Goal: Transaction & Acquisition: Purchase product/service

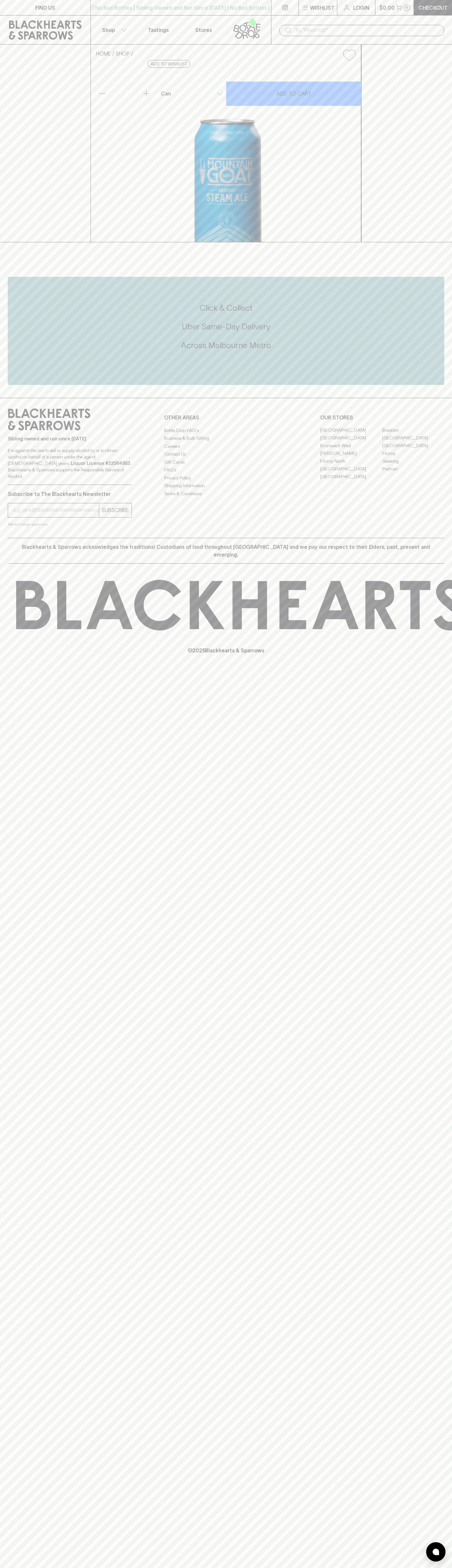
click at [442, 110] on div "HOME SHOP Mountain Goat Organic Steam Ale $5.50 Add to wishlist 10% discount wh…" at bounding box center [226, 143] width 452 height 198
click at [136, 1567] on html "FIND US | No Bad Bottles | Sibling Owned and Run Since 2006 | No Bad Bottles | …" at bounding box center [226, 784] width 452 height 1568
click at [24, 430] on icon at bounding box center [49, 419] width 82 height 22
